Goal: Download file/media

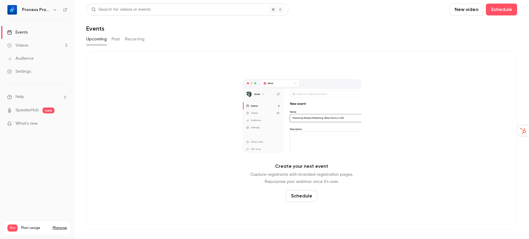
click at [20, 46] on div "Videos" at bounding box center [17, 45] width 21 height 6
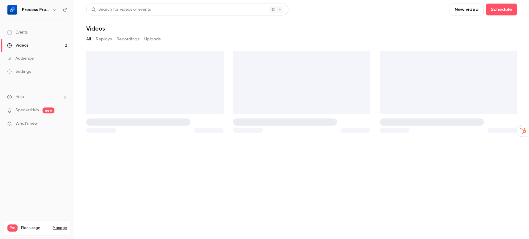
click at [24, 31] on div "Events" at bounding box center [17, 32] width 20 height 6
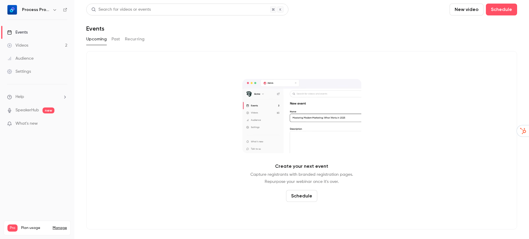
click at [114, 39] on button "Past" at bounding box center [115, 39] width 9 height 10
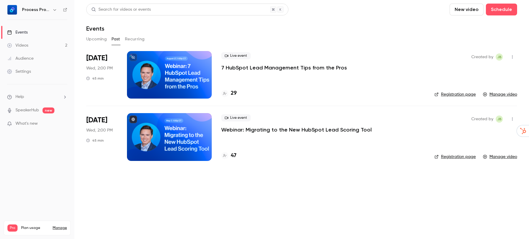
click at [279, 68] on p "7 HubSpot Lead Management Tips from the Pros" at bounding box center [284, 67] width 126 height 7
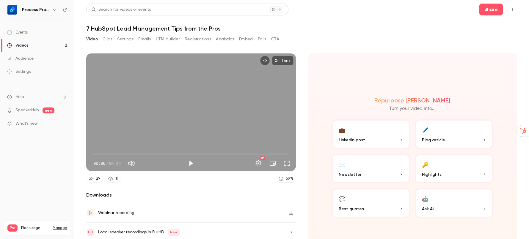
click at [198, 37] on button "Registrations" at bounding box center [197, 39] width 26 height 10
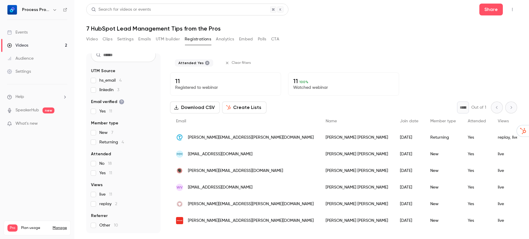
scroll to position [23, 0]
click at [200, 108] on button "Download CSV" at bounding box center [195, 108] width 50 height 12
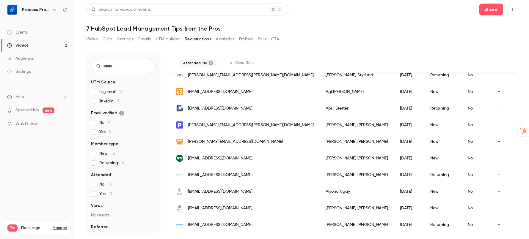
scroll to position [0, 0]
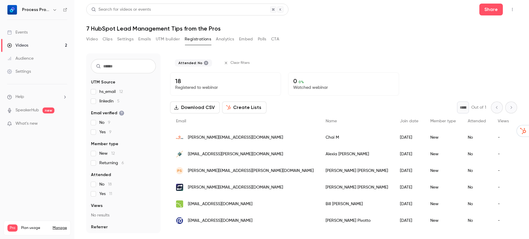
click at [194, 106] on button "Download CSV" at bounding box center [195, 108] width 50 height 12
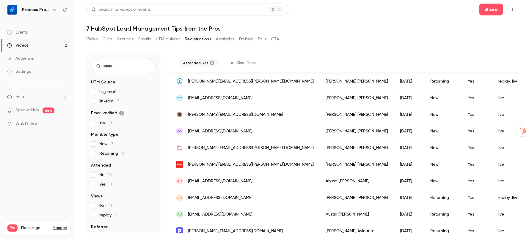
scroll to position [83, 0]
